Goal: Register for event/course

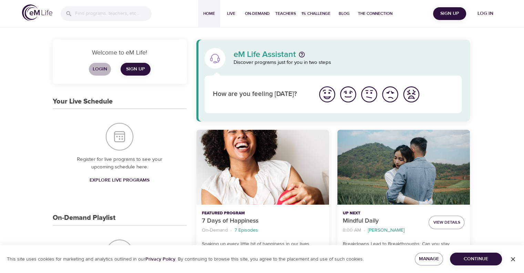
click at [98, 72] on span "Login" at bounding box center [100, 69] width 17 height 9
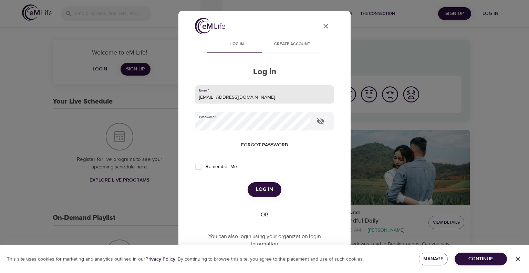
drag, startPoint x: 258, startPoint y: 96, endPoint x: 139, endPoint y: 105, distance: 119.3
click at [139, 105] on div "User Profile Log in Create account Log in Email   * leclercs@aetna.com Password…" at bounding box center [264, 136] width 529 height 273
type input "whispersll@cox.net"
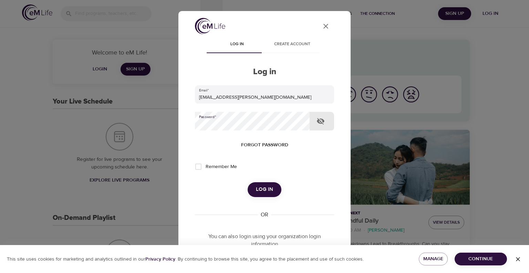
click at [151, 136] on div "User Profile Log in Create account Log in Email   * whispersll@cox.net Password…" at bounding box center [264, 136] width 529 height 273
click at [248, 182] on button "Log in" at bounding box center [265, 189] width 34 height 14
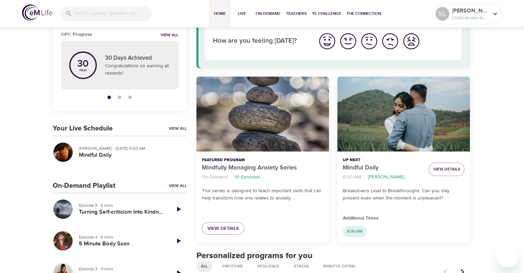
scroll to position [69, 0]
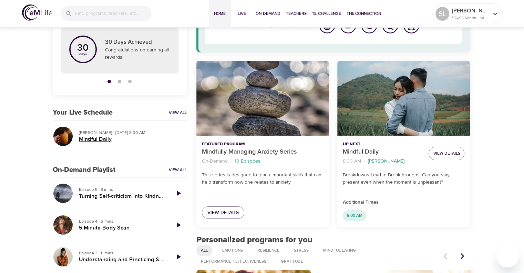
click at [98, 139] on h5 "Mindful Daily" at bounding box center [130, 138] width 102 height 7
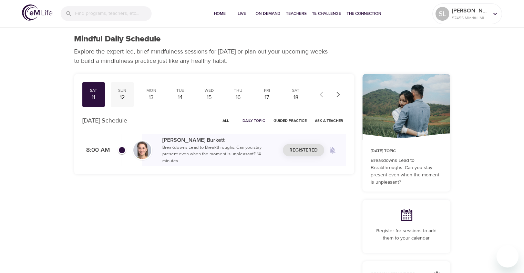
click at [120, 94] on div "12" at bounding box center [122, 97] width 17 height 8
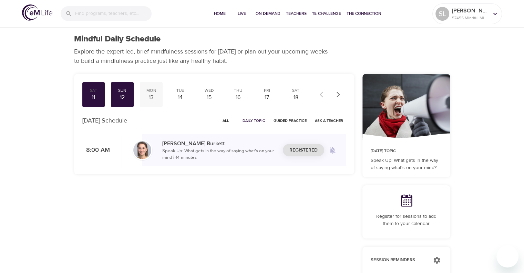
click at [149, 97] on div "13" at bounding box center [151, 97] width 17 height 8
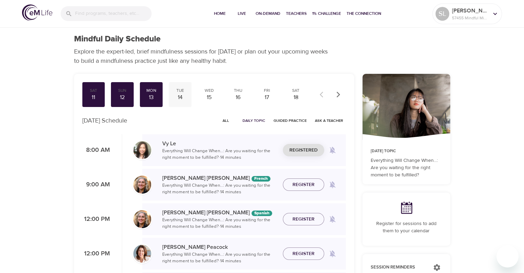
click at [180, 94] on div "14" at bounding box center [180, 97] width 17 height 8
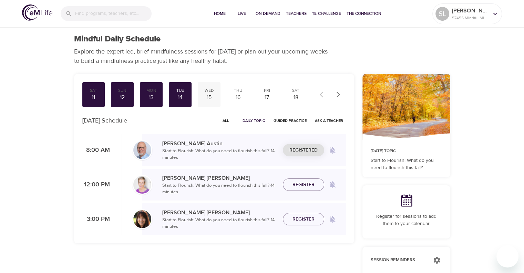
click at [207, 95] on div "15" at bounding box center [209, 97] width 17 height 8
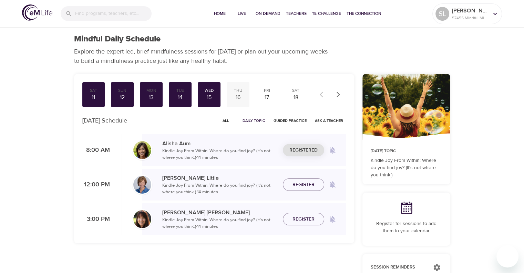
click at [241, 95] on div "16" at bounding box center [238, 97] width 17 height 8
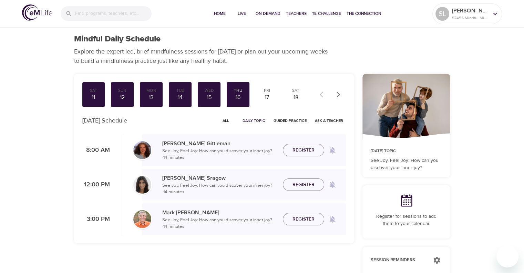
drag, startPoint x: 303, startPoint y: 149, endPoint x: 295, endPoint y: 143, distance: 9.7
click at [303, 148] on span "Register" at bounding box center [304, 150] width 22 height 9
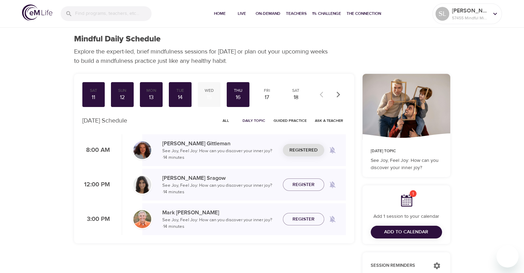
click at [209, 95] on div "15" at bounding box center [209, 97] width 17 height 8
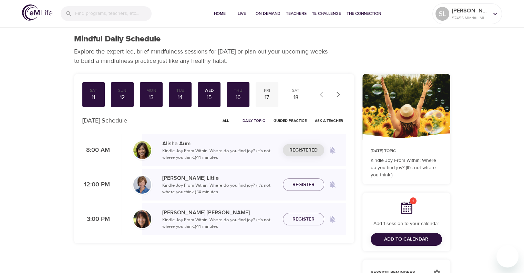
click at [268, 93] on div "17" at bounding box center [267, 97] width 17 height 8
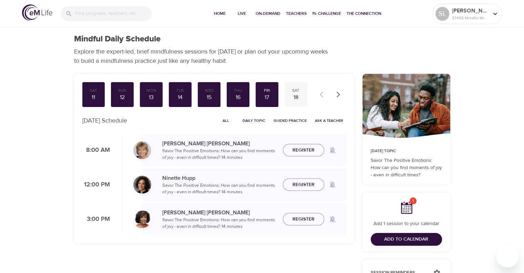
click at [297, 96] on div "18" at bounding box center [295, 97] width 17 height 8
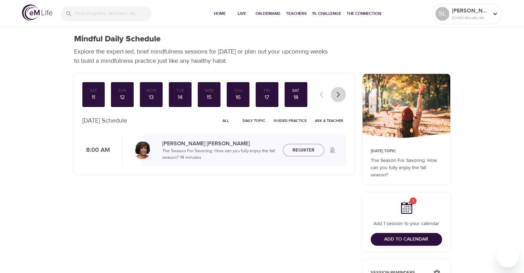
click at [339, 93] on icon "button" at bounding box center [337, 94] width 3 height 6
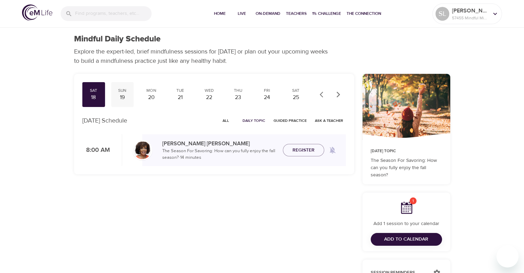
click at [125, 96] on div "19" at bounding box center [122, 97] width 17 height 8
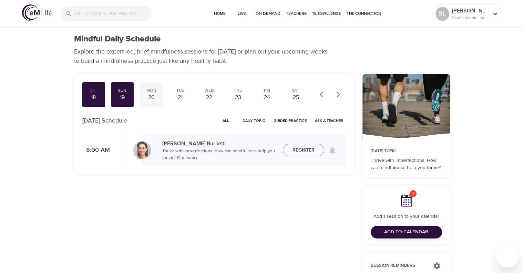
click at [157, 95] on div "20" at bounding box center [151, 97] width 17 height 8
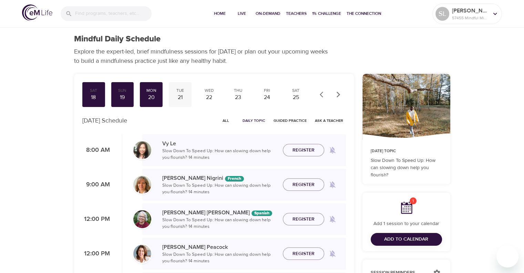
click at [181, 97] on div "21" at bounding box center [180, 97] width 17 height 8
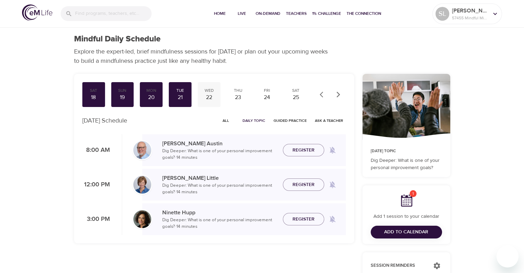
click at [204, 96] on div "22" at bounding box center [209, 97] width 17 height 8
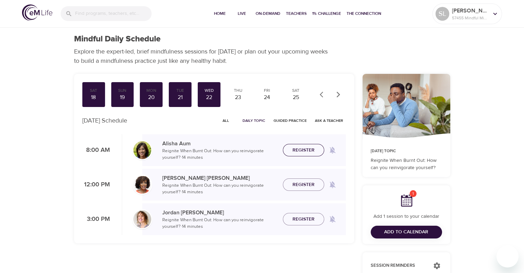
click at [299, 153] on span "Register" at bounding box center [304, 150] width 22 height 9
click at [293, 98] on div "25" at bounding box center [295, 97] width 17 height 8
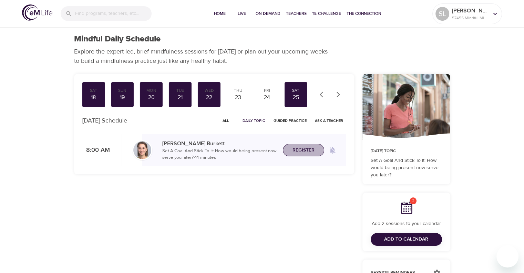
drag, startPoint x: 305, startPoint y: 148, endPoint x: 302, endPoint y: 140, distance: 8.1
click at [305, 147] on span "Register" at bounding box center [304, 150] width 22 height 9
click at [268, 96] on div "24" at bounding box center [267, 97] width 17 height 8
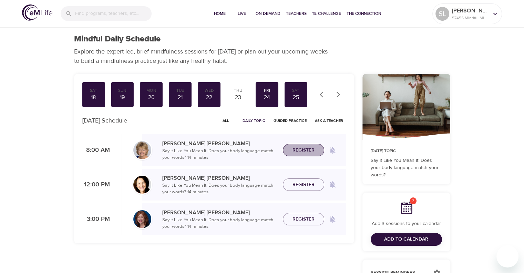
click at [301, 152] on span "Register" at bounding box center [304, 150] width 22 height 9
click at [237, 98] on div "23" at bounding box center [238, 97] width 17 height 8
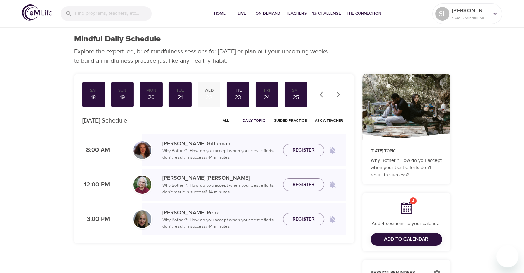
click at [302, 150] on span "Register" at bounding box center [304, 150] width 22 height 9
click at [208, 97] on div "22" at bounding box center [209, 97] width 17 height 8
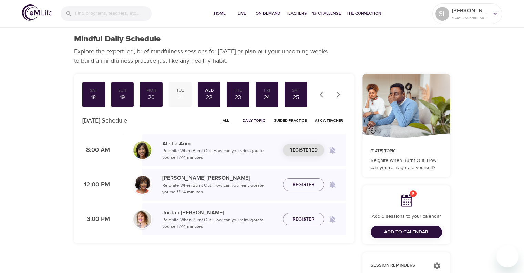
click at [179, 97] on div "21" at bounding box center [180, 97] width 17 height 8
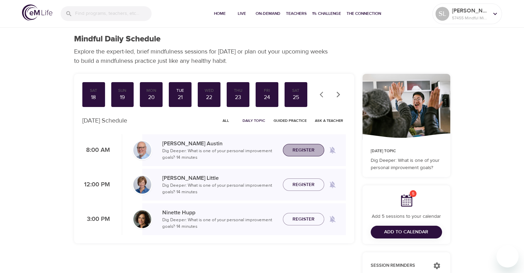
click at [294, 146] on span "Register" at bounding box center [304, 150] width 22 height 9
click at [154, 94] on div "20" at bounding box center [151, 97] width 17 height 8
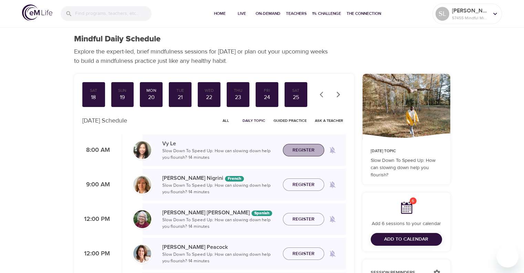
click at [307, 151] on span "Register" at bounding box center [304, 150] width 22 height 9
click at [121, 95] on div "19" at bounding box center [122, 97] width 17 height 8
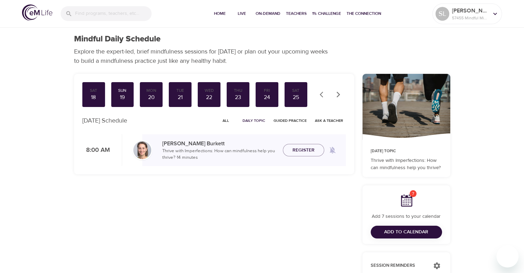
drag, startPoint x: 301, startPoint y: 151, endPoint x: 288, endPoint y: 144, distance: 15.0
click at [301, 151] on span "Register" at bounding box center [304, 150] width 22 height 9
click at [91, 95] on div "18" at bounding box center [93, 97] width 17 height 8
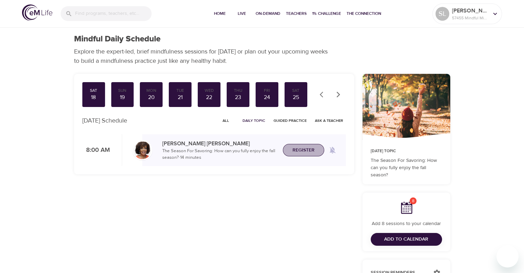
click at [298, 149] on span "Register" at bounding box center [304, 150] width 22 height 9
drag, startPoint x: 321, startPoint y: 92, endPoint x: 321, endPoint y: 96, distance: 3.8
click at [321, 96] on icon "button" at bounding box center [323, 94] width 7 height 7
click at [263, 93] on div "17" at bounding box center [267, 97] width 17 height 8
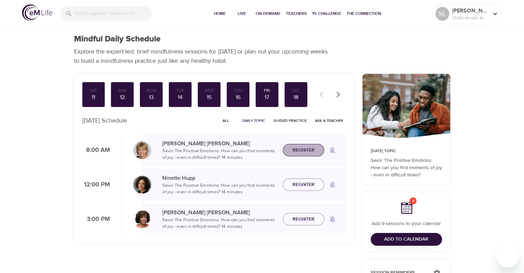
click at [298, 150] on span "Register" at bounding box center [304, 150] width 22 height 9
click at [242, 97] on div "16" at bounding box center [238, 97] width 17 height 8
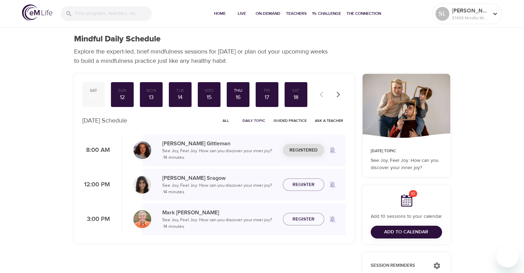
click at [94, 99] on div "11" at bounding box center [93, 97] width 17 height 8
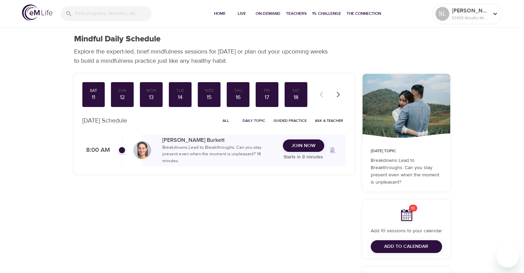
click at [306, 147] on span "Join Now" at bounding box center [304, 145] width 24 height 9
